Goal: Use online tool/utility: Utilize a website feature to perform a specific function

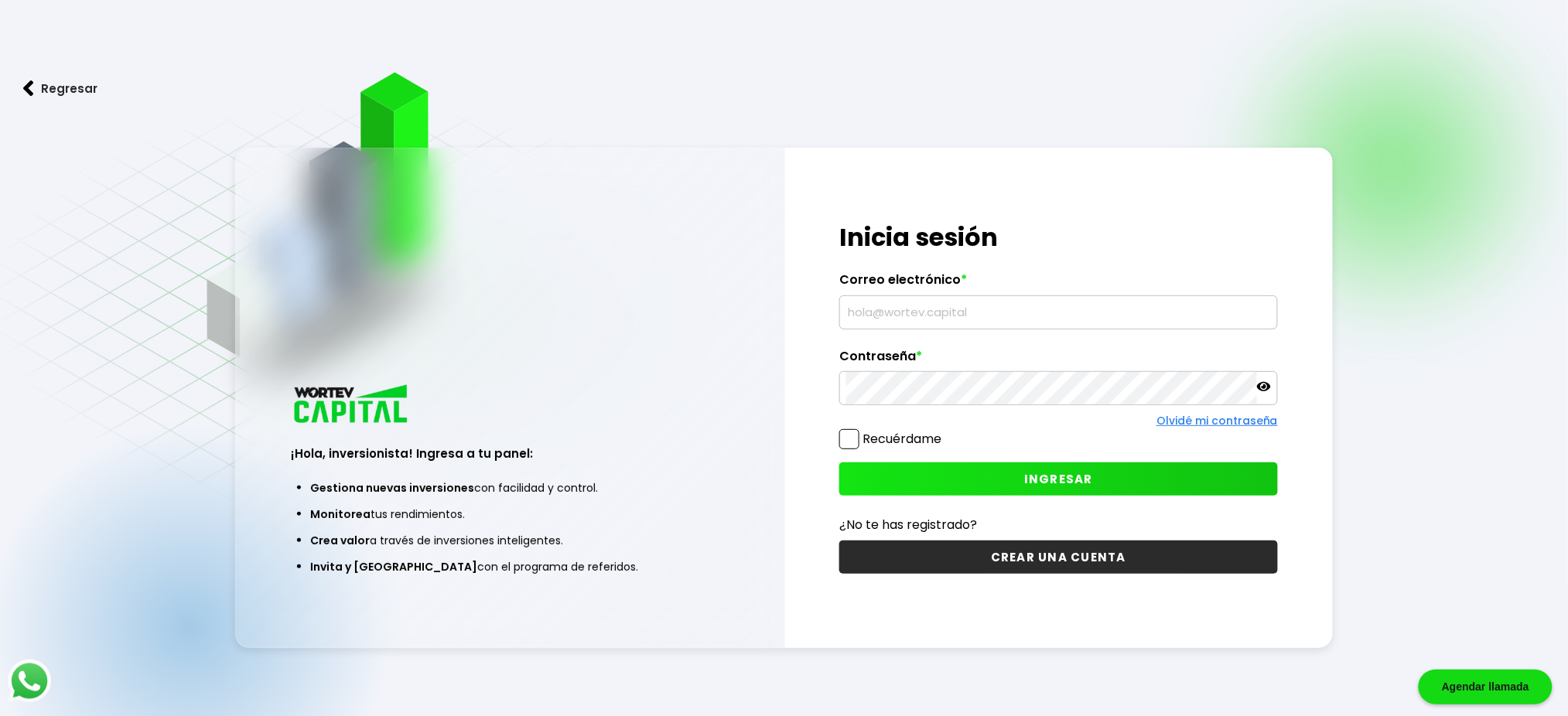
type input "[EMAIL_ADDRESS][PERSON_NAME][DOMAIN_NAME]"
click at [1052, 487] on span "INGRESAR" at bounding box center [1058, 479] width 69 height 16
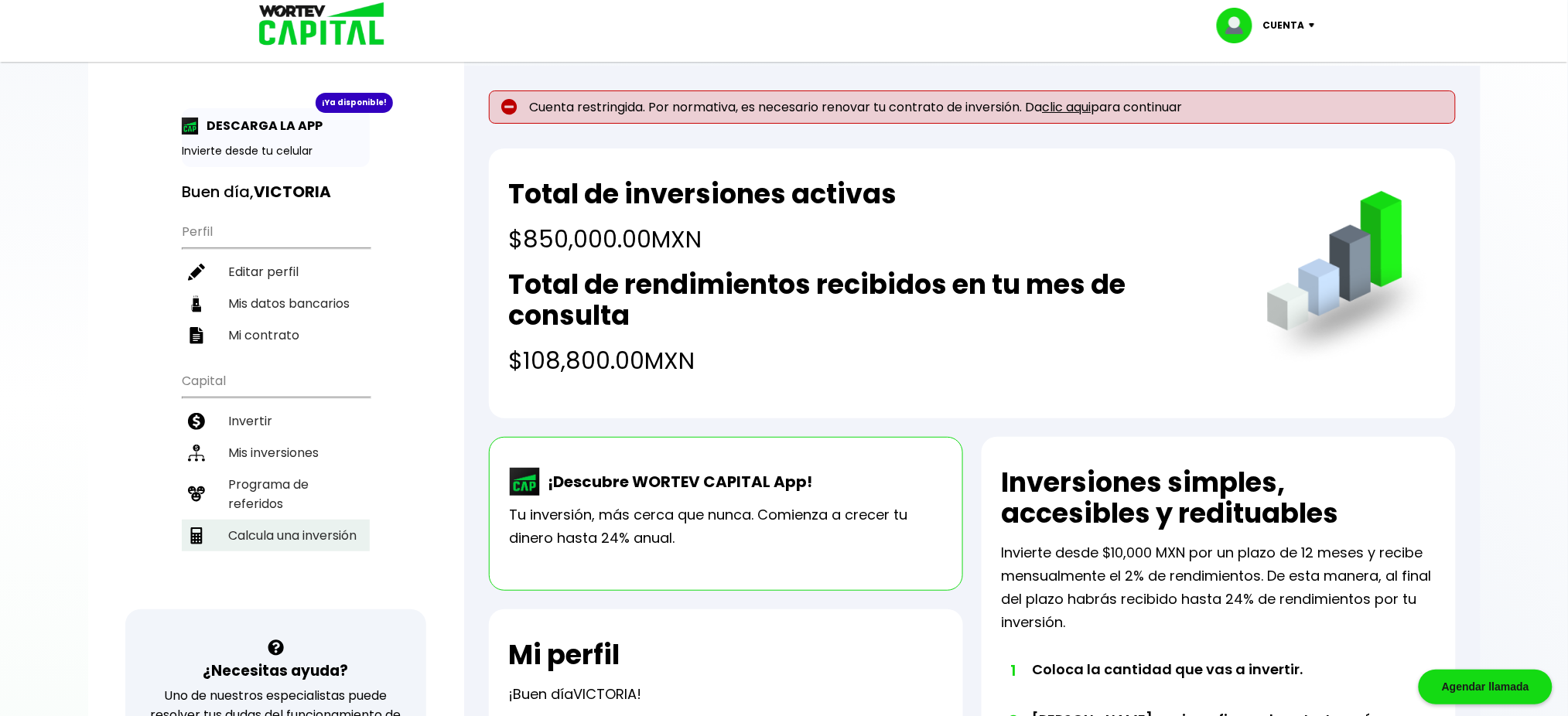
click at [318, 540] on li "Calcula una inversión" at bounding box center [276, 535] width 188 height 32
select select "1"
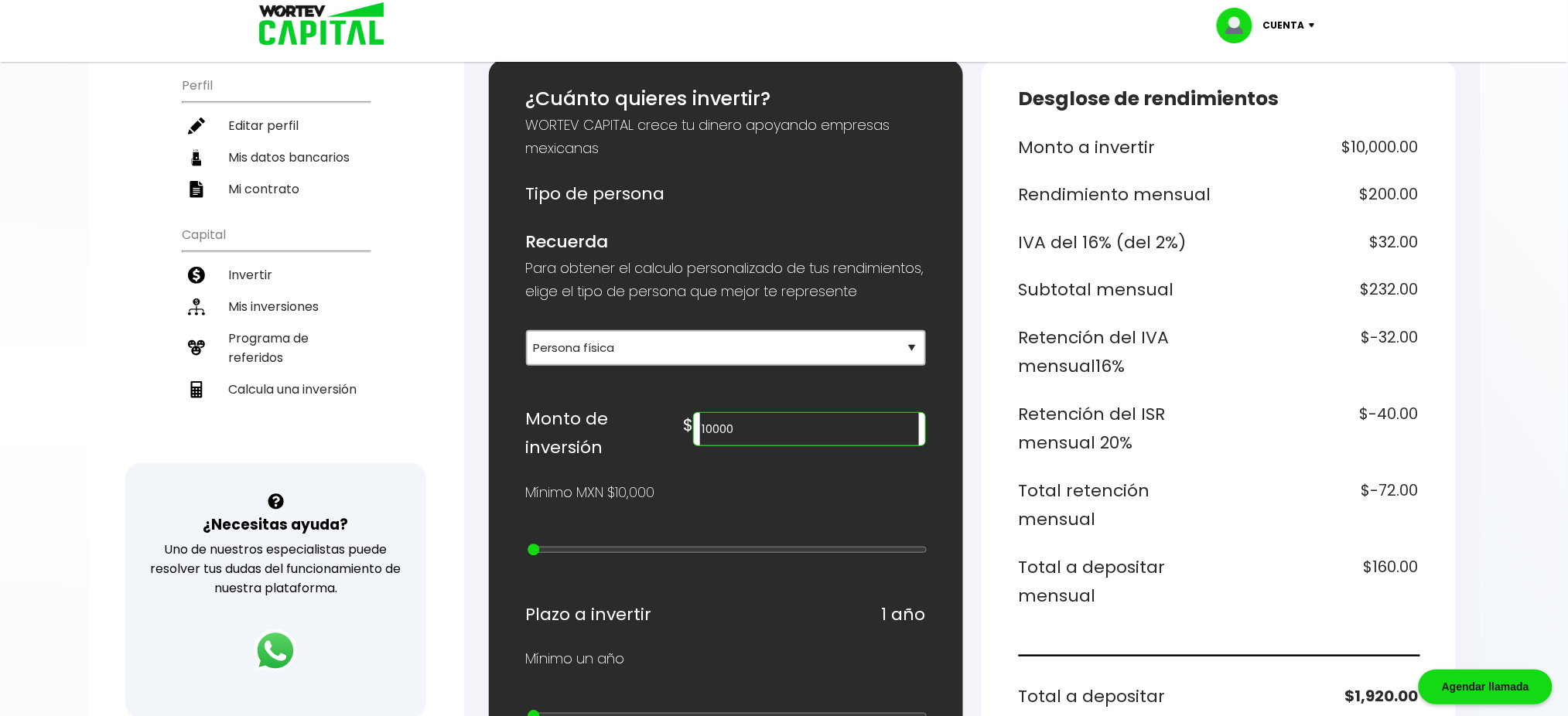
scroll to position [144, 0]
click at [851, 437] on input "10000" at bounding box center [809, 431] width 218 height 32
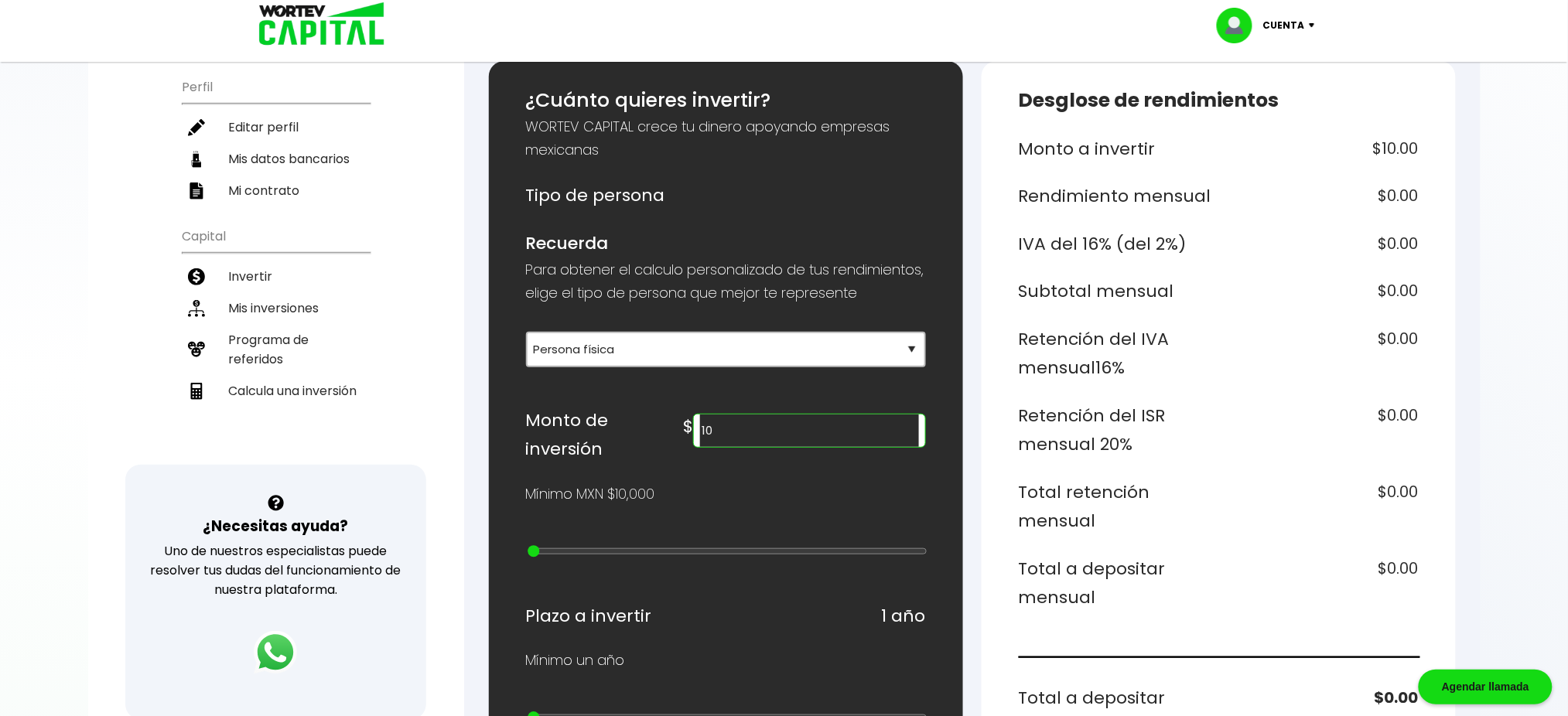
type input "1"
type input "1000000"
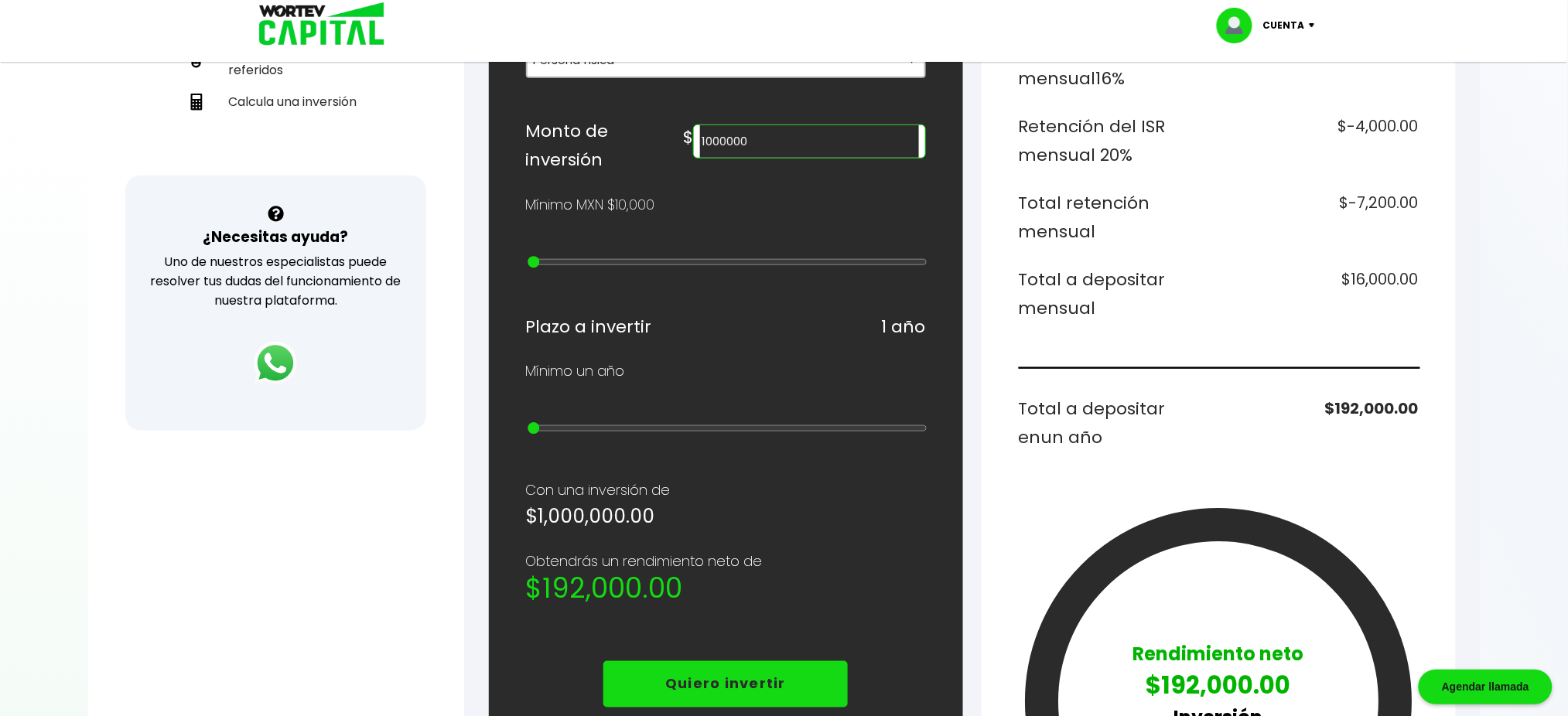
scroll to position [435, 0]
